Goal: Task Accomplishment & Management: Use online tool/utility

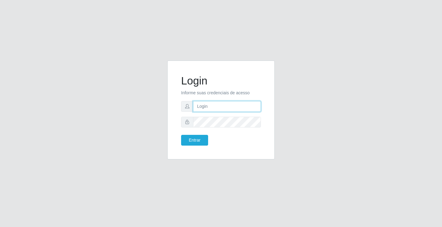
click at [232, 102] on input "text" at bounding box center [227, 106] width 68 height 11
type input "[PERSON_NAME]"
click at [181, 135] on button "Entrar" at bounding box center [194, 140] width 27 height 11
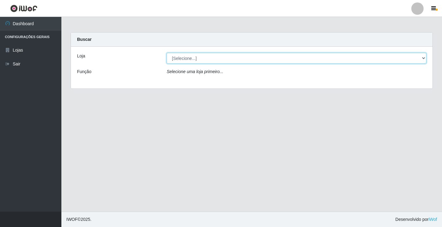
click at [184, 59] on select "[Selecione...] Ideal - Conceição" at bounding box center [297, 58] width 260 height 11
select select "231"
click at [167, 53] on select "[Selecione...] Ideal - Conceição" at bounding box center [297, 58] width 260 height 11
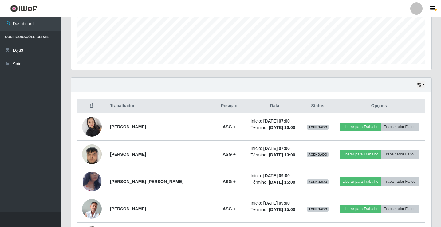
scroll to position [154, 0]
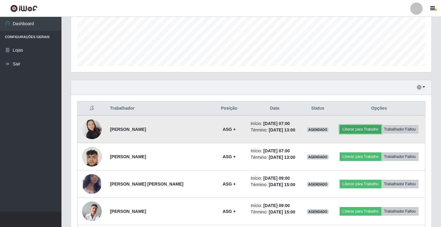
click at [347, 131] on button "Liberar para Trabalho" at bounding box center [359, 129] width 41 height 9
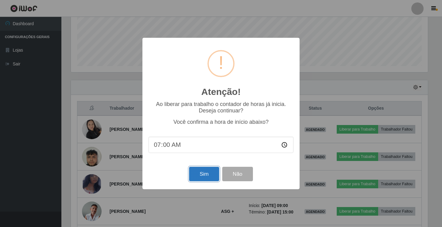
click at [211, 174] on button "Sim" at bounding box center [204, 174] width 30 height 14
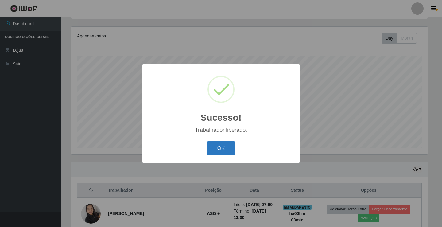
click at [220, 151] on button "OK" at bounding box center [221, 148] width 29 height 14
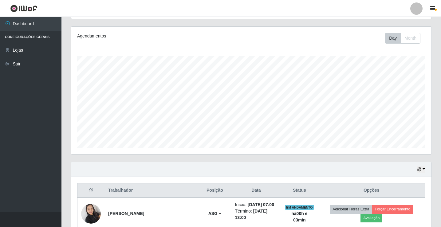
scroll to position [102, 0]
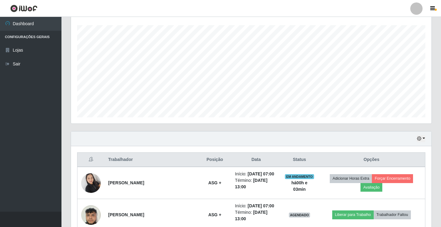
click at [412, 13] on div at bounding box center [416, 8] width 12 height 12
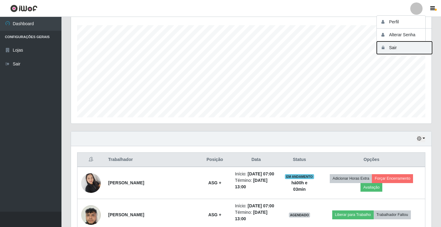
click at [400, 53] on button "Sair" at bounding box center [404, 47] width 55 height 13
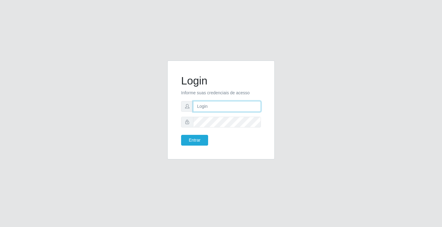
click at [235, 102] on input "text" at bounding box center [227, 106] width 68 height 11
type input "[PERSON_NAME]"
click at [181, 135] on button "Entrar" at bounding box center [194, 140] width 27 height 11
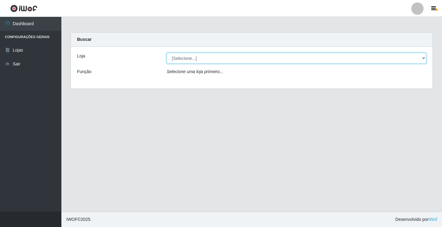
click at [211, 58] on select "[Selecione...] Ideal - Conceição" at bounding box center [297, 58] width 260 height 11
select select "231"
click at [167, 53] on select "[Selecione...] Ideal - Conceição" at bounding box center [297, 58] width 260 height 11
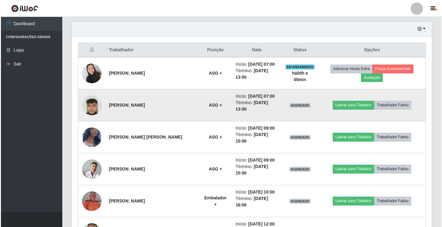
scroll to position [215, 0]
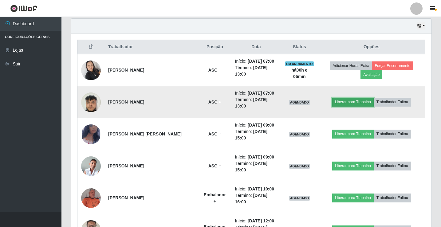
click at [345, 99] on button "Liberar para Trabalho" at bounding box center [352, 102] width 41 height 9
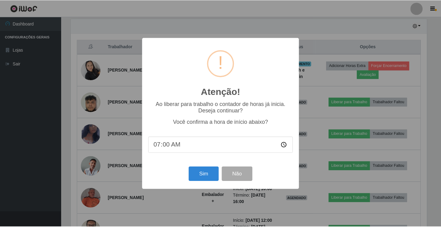
scroll to position [127, 357]
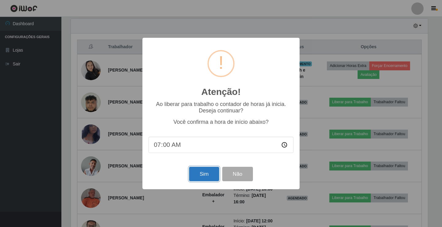
click at [204, 174] on button "Sim" at bounding box center [204, 174] width 30 height 14
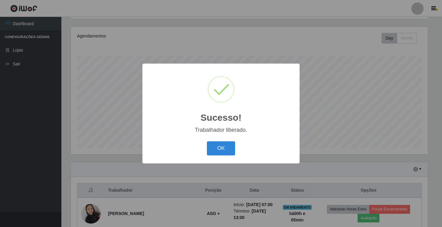
click at [225, 150] on button "OK" at bounding box center [221, 148] width 29 height 14
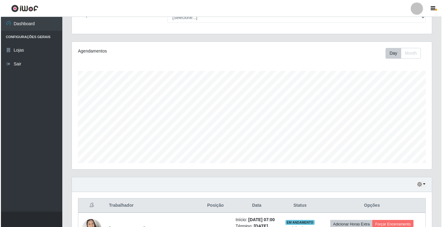
scroll to position [0, 0]
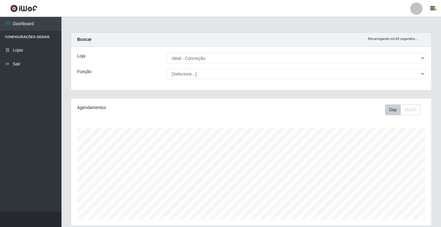
click at [418, 6] on div at bounding box center [416, 8] width 12 height 12
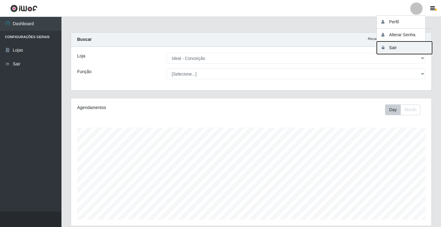
click at [406, 47] on button "Sair" at bounding box center [404, 47] width 55 height 13
